Goal: Information Seeking & Learning: Learn about a topic

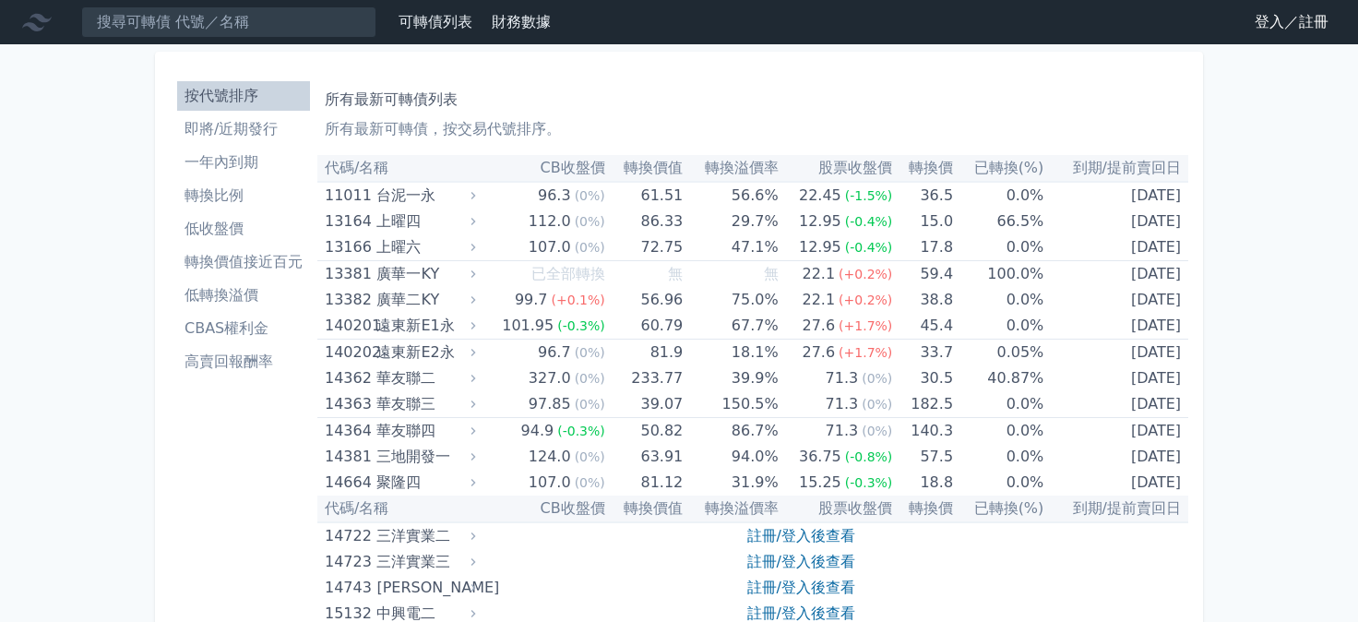
click at [1267, 19] on link "登入／註冊" at bounding box center [1291, 22] width 103 height 30
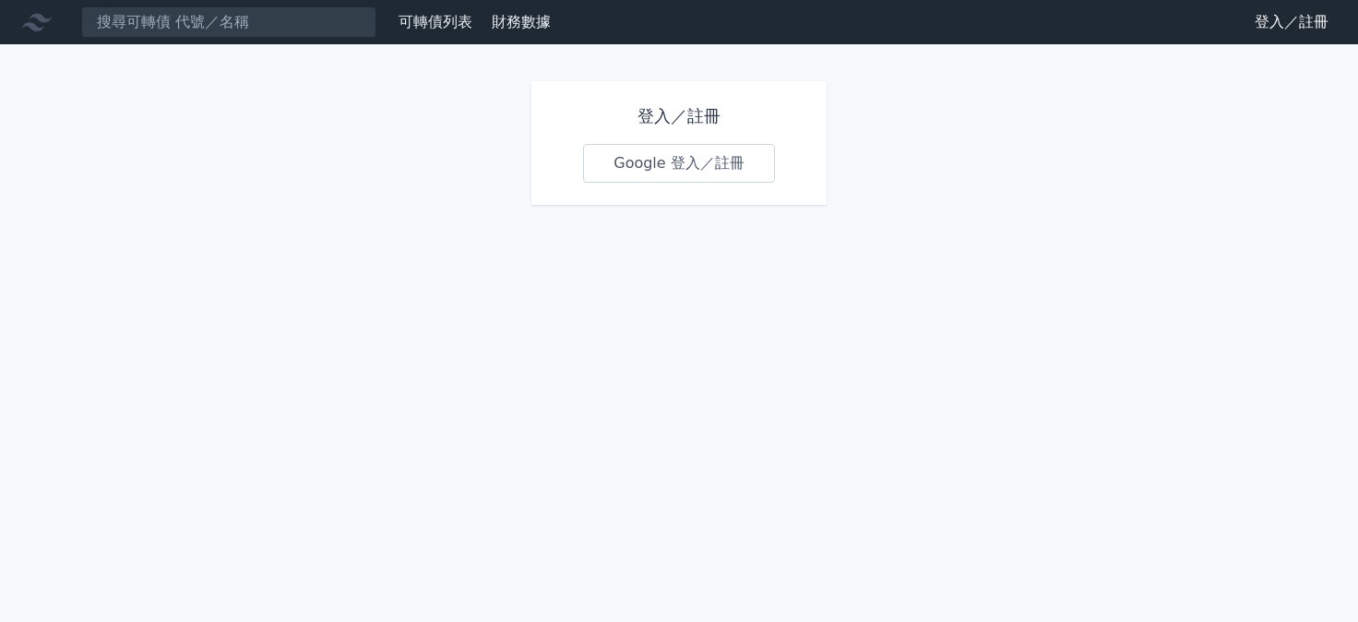
click at [702, 153] on link "Google 登入／註冊" at bounding box center [679, 163] width 192 height 39
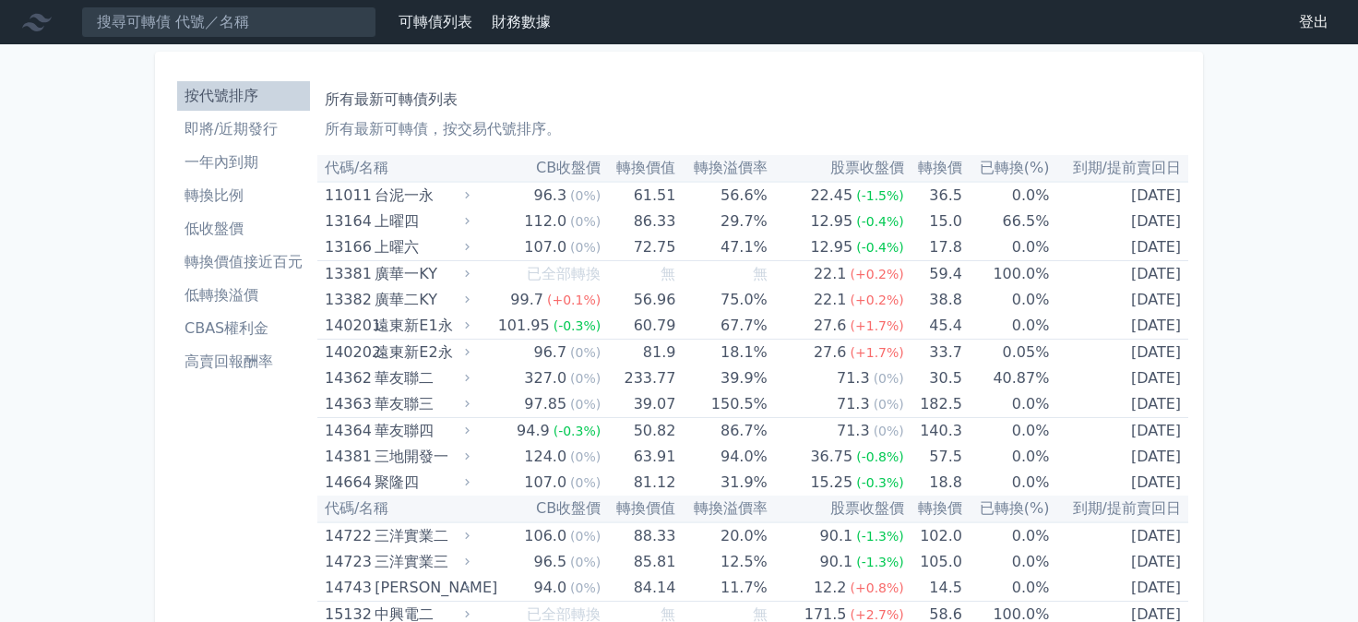
click at [240, 138] on li "即將/近期發行" at bounding box center [243, 129] width 133 height 22
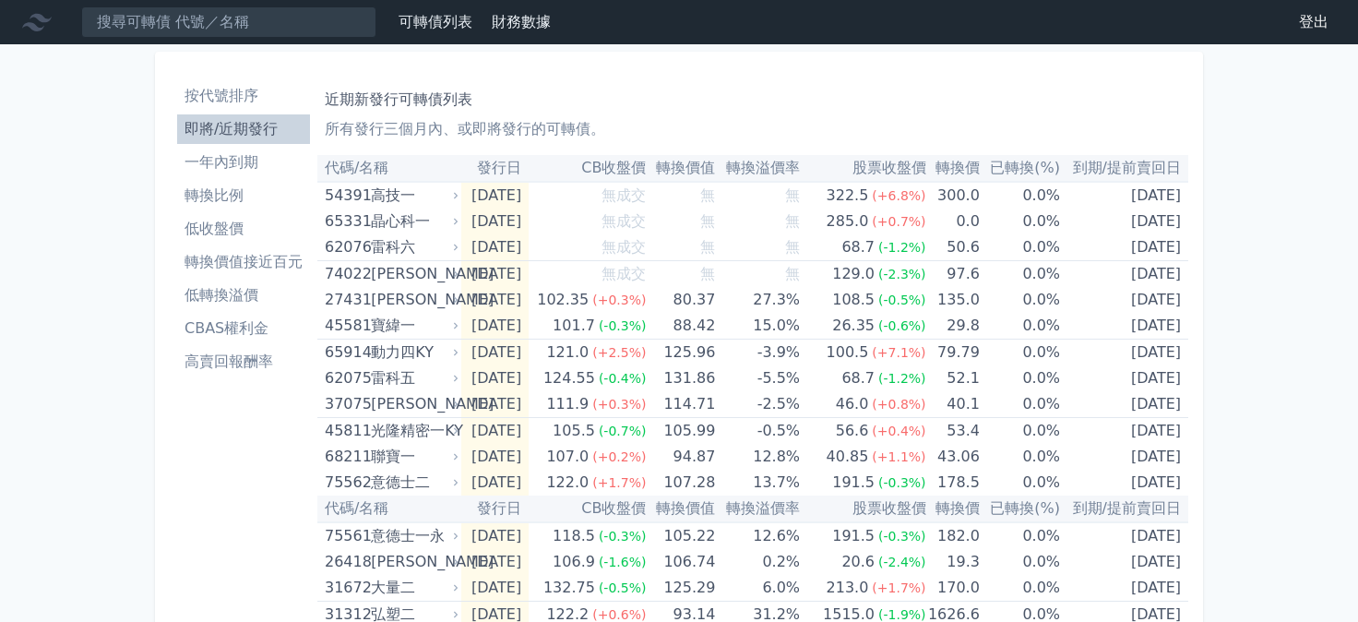
click at [202, 153] on li "一年內到期" at bounding box center [243, 162] width 133 height 22
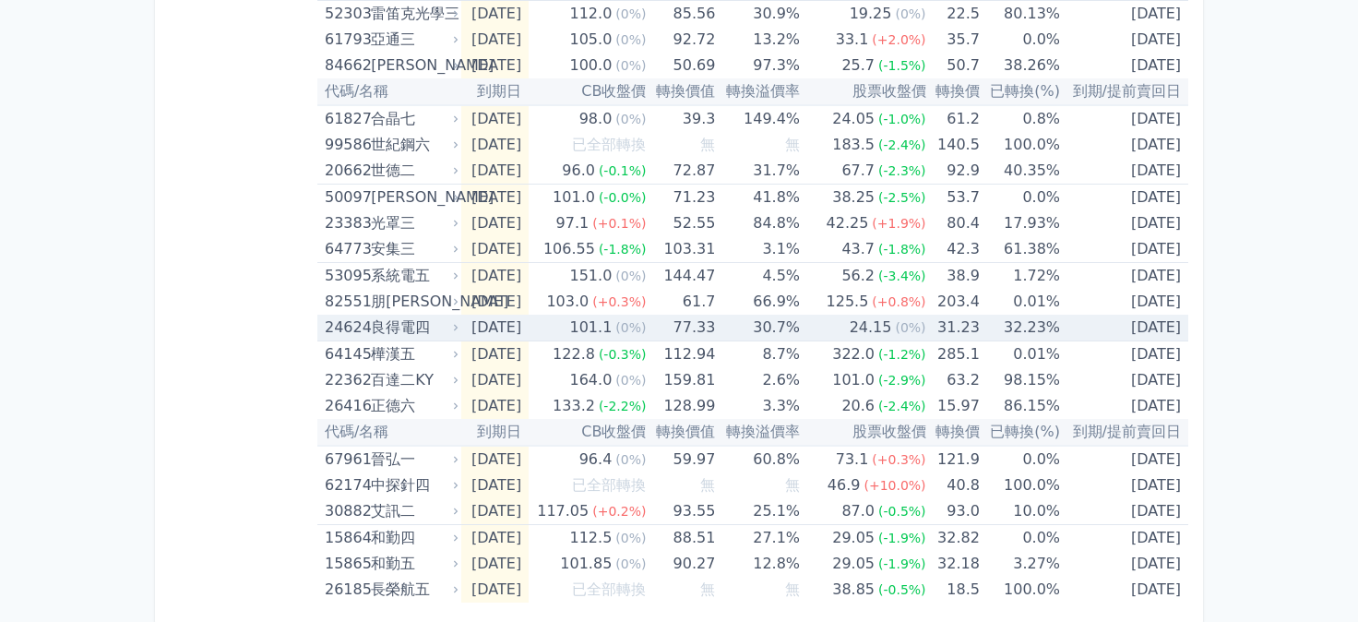
scroll to position [2694, 0]
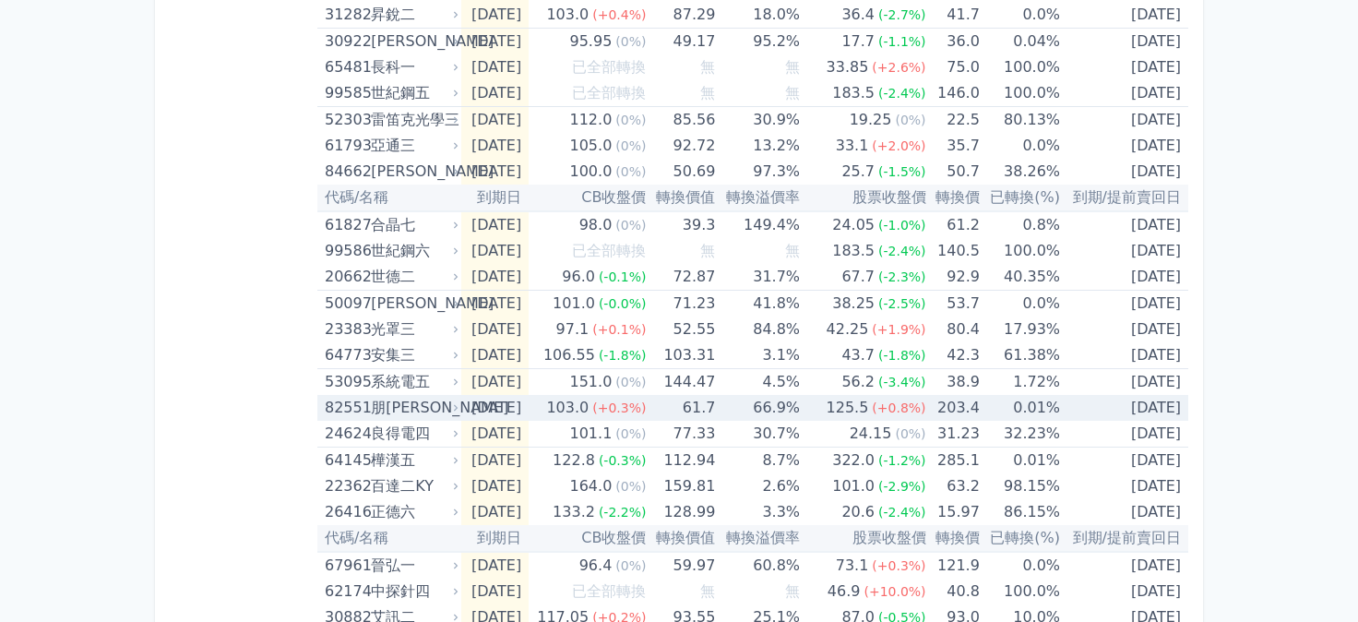
click at [402, 395] on div "朋[PERSON_NAME]" at bounding box center [413, 408] width 84 height 26
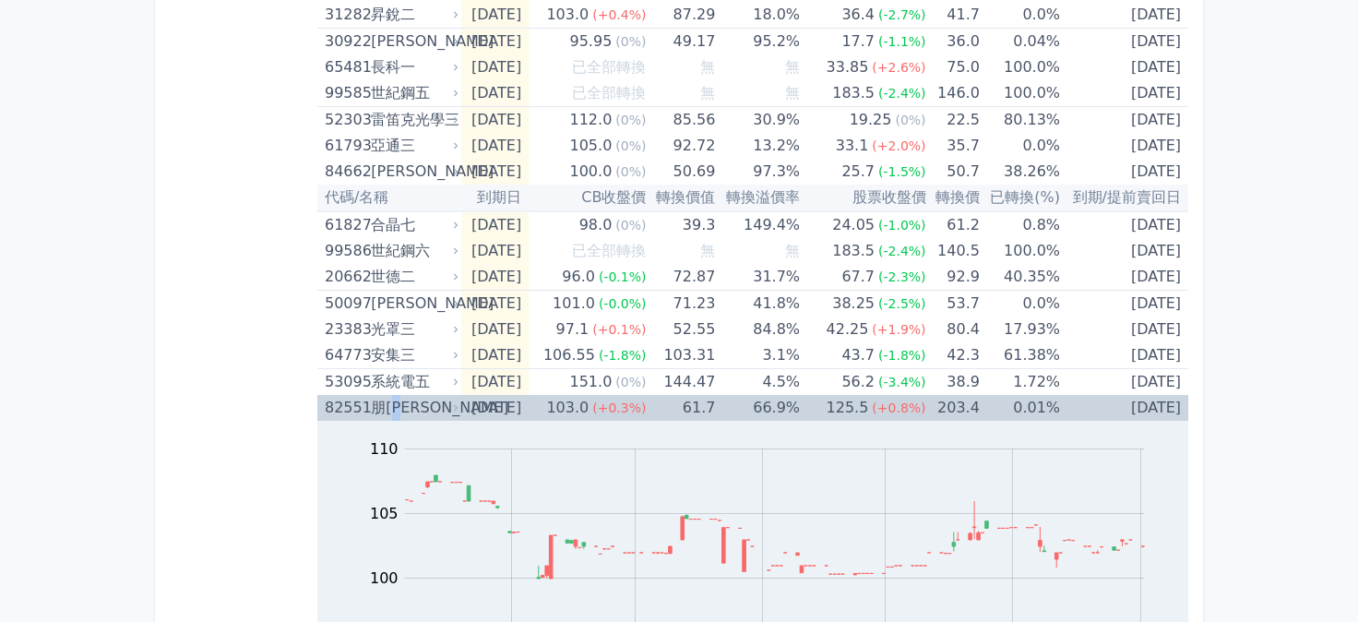
click at [402, 395] on div "朋[PERSON_NAME]" at bounding box center [413, 408] width 84 height 26
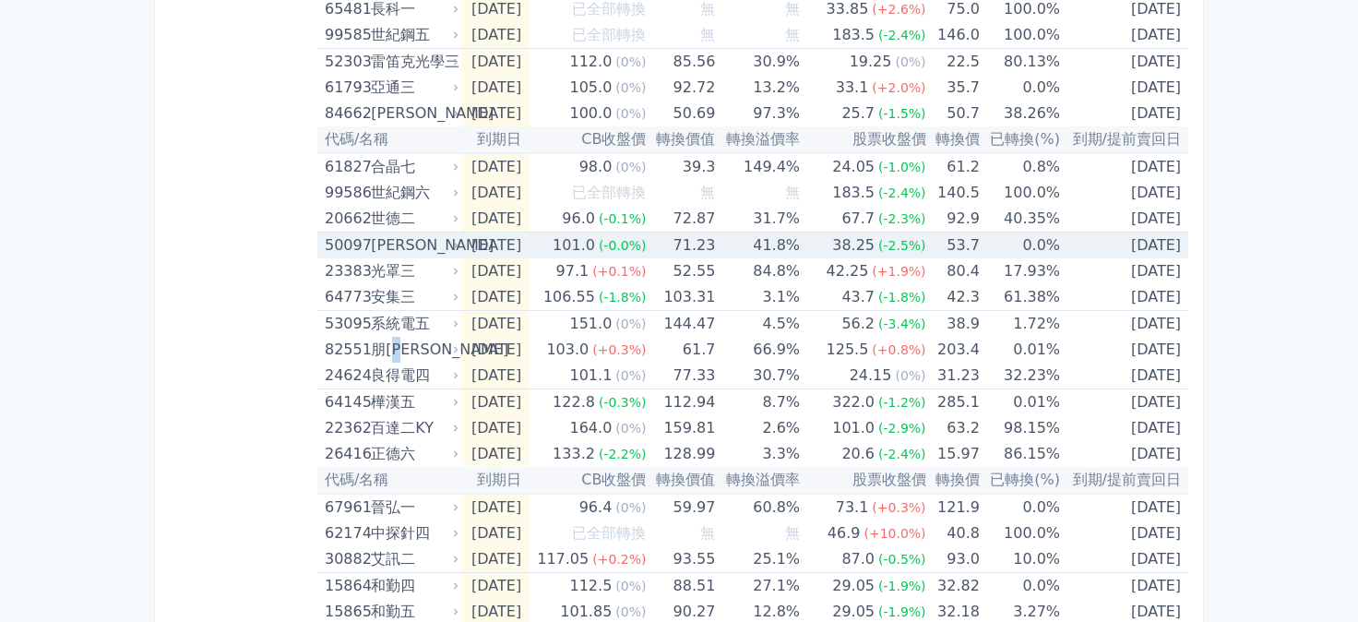
scroll to position [2800, 0]
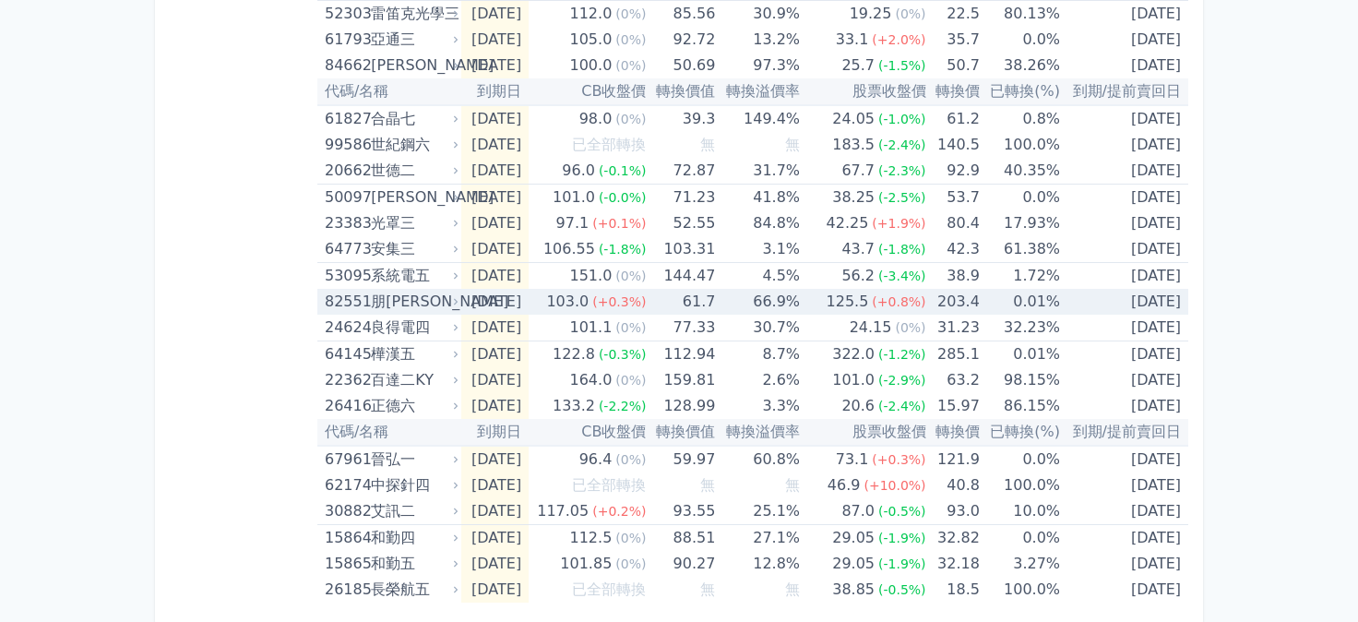
click at [377, 296] on div "朋[PERSON_NAME]" at bounding box center [413, 302] width 84 height 26
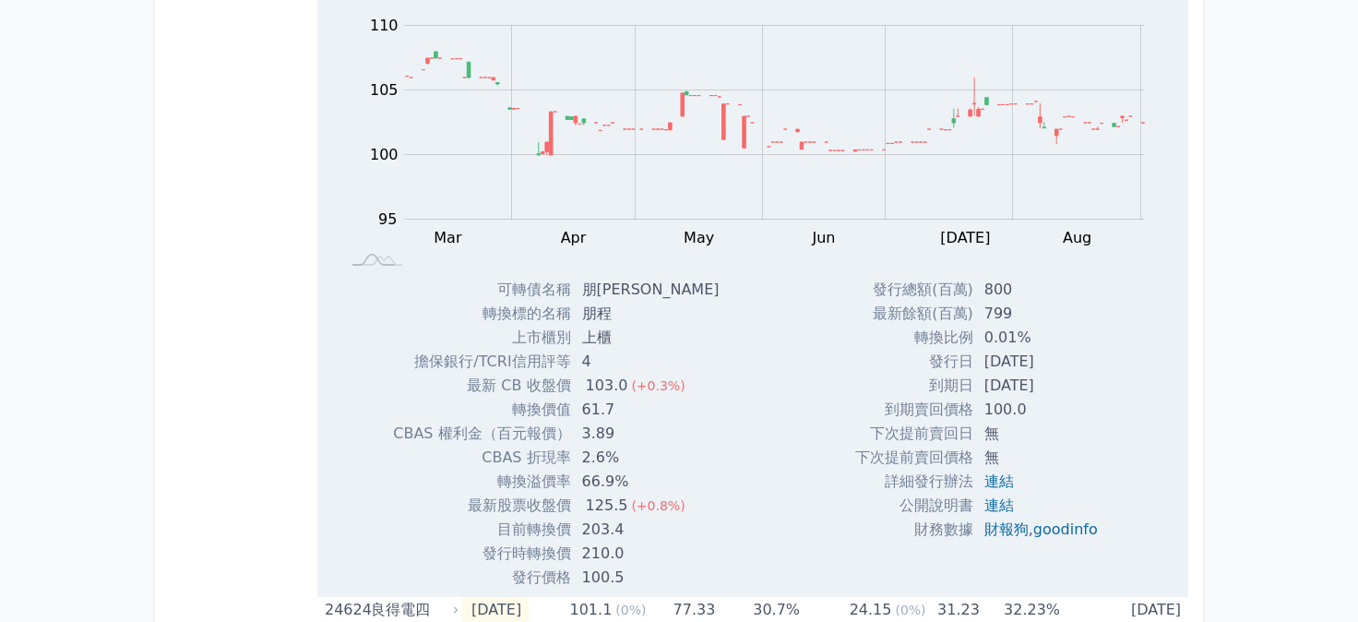
scroll to position [3118, 0]
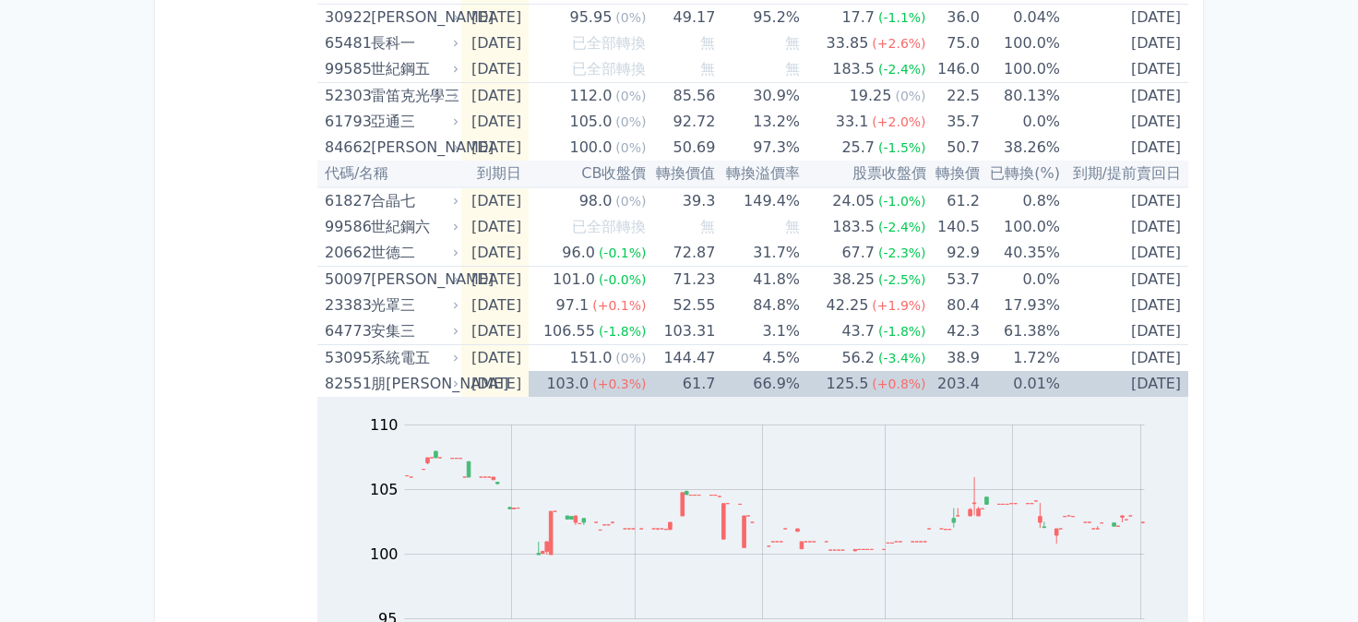
scroll to position [2694, 0]
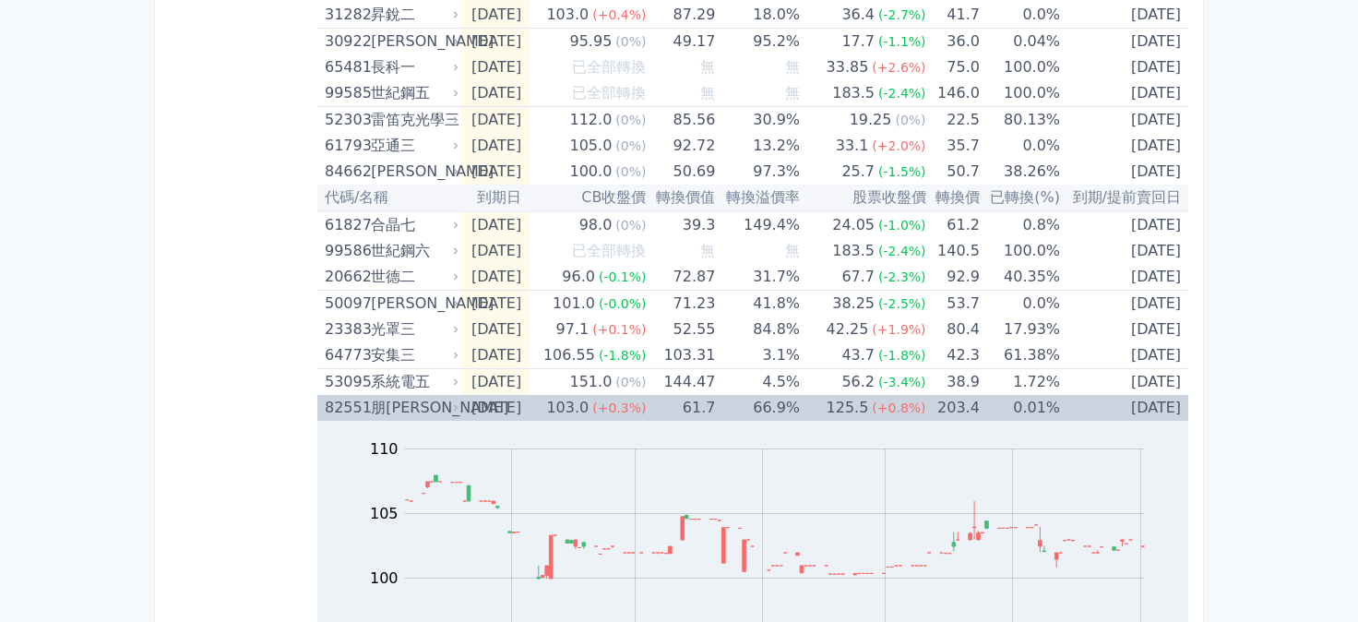
click at [480, 395] on td "[DATE]" at bounding box center [494, 408] width 67 height 26
